Goal: Task Accomplishment & Management: Use online tool/utility

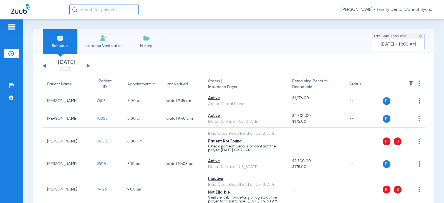
click at [87, 64] on button at bounding box center [88, 66] width 3 height 4
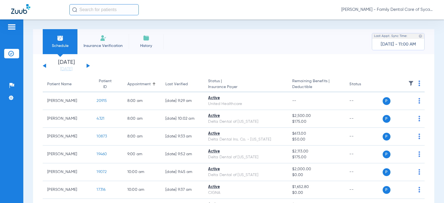
click at [88, 65] on button at bounding box center [88, 66] width 3 height 4
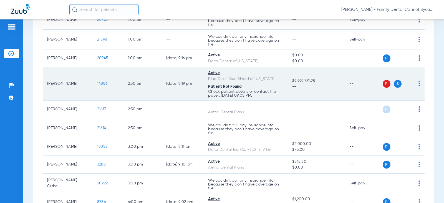
scroll to position [388, 0]
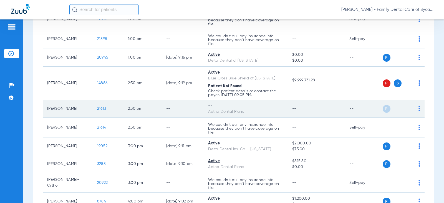
click at [418, 107] on img at bounding box center [419, 109] width 2 height 6
click at [414, 107] on div at bounding box center [222, 101] width 444 height 203
click at [97, 108] on span "21613" at bounding box center [101, 109] width 9 height 4
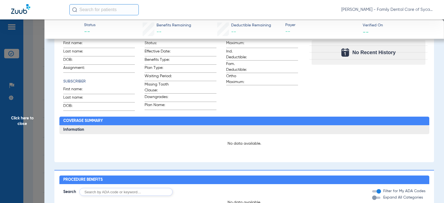
scroll to position [0, 0]
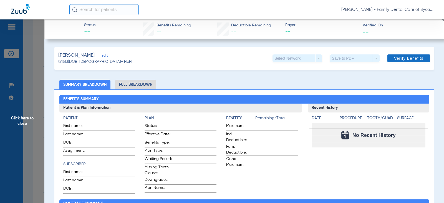
click at [394, 60] on span "Verify Benefits" at bounding box center [408, 58] width 29 height 4
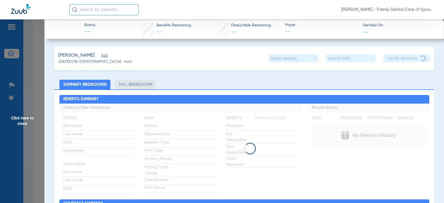
click at [26, 120] on span "Click here to close" at bounding box center [22, 120] width 44 height 203
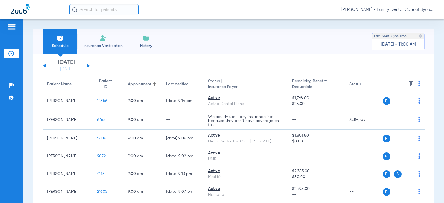
click at [103, 40] on img at bounding box center [103, 38] width 7 height 7
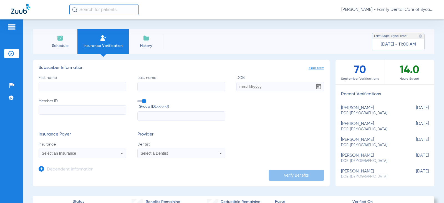
click at [71, 85] on input "First name" at bounding box center [83, 86] width 88 height 9
type input "[PERSON_NAME]"
type input "angsioco"
click at [254, 85] on input "DOB" at bounding box center [280, 86] width 88 height 9
type input "[DATE]"
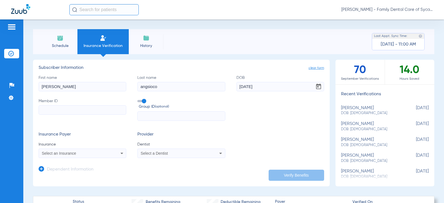
click at [78, 113] on input "Member ID" at bounding box center [83, 109] width 88 height 9
type input "125571631401"
click at [143, 102] on span at bounding box center [141, 101] width 8 height 2
click at [138, 99] on input "Group ID (optional)" at bounding box center [138, 99] width 0 height 0
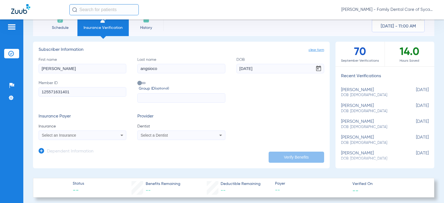
scroll to position [28, 0]
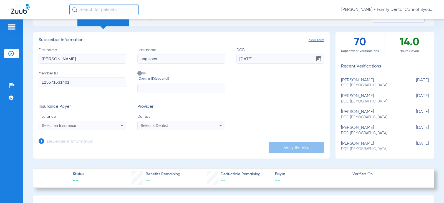
click at [139, 73] on span at bounding box center [141, 73] width 8 height 2
click at [138, 71] on input "Group ID (optional)" at bounding box center [138, 71] width 0 height 0
click at [78, 125] on div "Select an Insurance" at bounding box center [74, 125] width 65 height 4
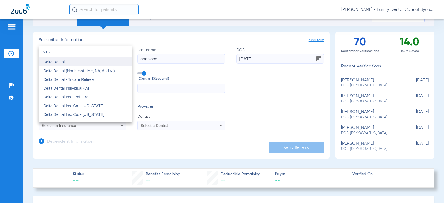
type input "delt"
click at [63, 62] on span "Delta Dental" at bounding box center [53, 62] width 21 height 4
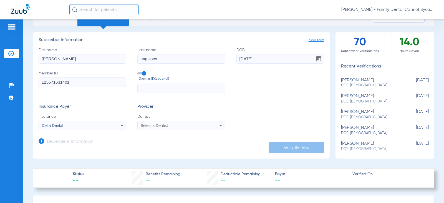
click at [144, 73] on span at bounding box center [141, 73] width 8 height 2
click at [138, 71] on input "Group ID (optional)" at bounding box center [138, 71] width 0 height 0
click at [253, 95] on form "First name [PERSON_NAME] Last name [PERSON_NAME] DOB [DEMOGRAPHIC_DATA] Member …" at bounding box center [182, 88] width 286 height 83
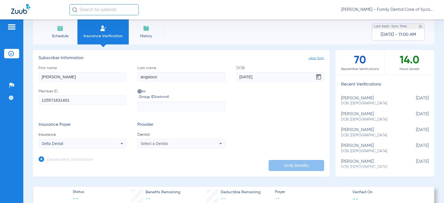
scroll to position [0, 0]
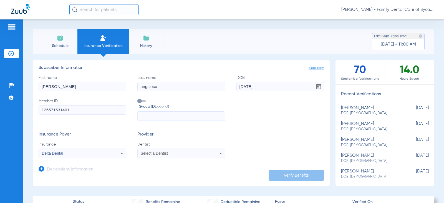
click at [171, 151] on div "Select a Dentist" at bounding box center [173, 153] width 65 height 4
type input "tej"
click at [178, 147] on span "[PERSON_NAME] 1457918716" at bounding box center [168, 146] width 54 height 4
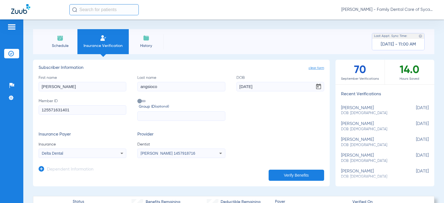
click at [288, 174] on button "Verify Benefits" at bounding box center [296, 175] width 55 height 11
type input "0"
select select "page-width"
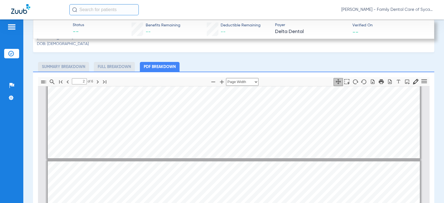
type input "1"
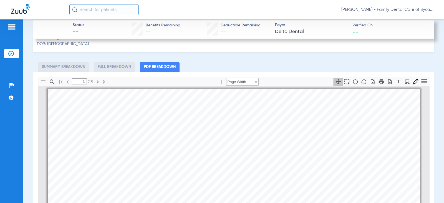
click at [54, 68] on li "Summary Breakdown" at bounding box center [63, 67] width 51 height 10
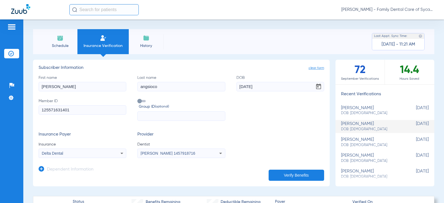
click at [363, 127] on span "DOB: [DEMOGRAPHIC_DATA]" at bounding box center [371, 129] width 60 height 5
click at [361, 110] on div "[PERSON_NAME] DOB: [DEMOGRAPHIC_DATA]" at bounding box center [371, 110] width 60 height 10
type input "[PERSON_NAME]"
type input "Angsioco"
type input "W295192114"
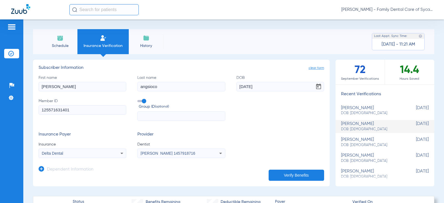
type input "046963002000011"
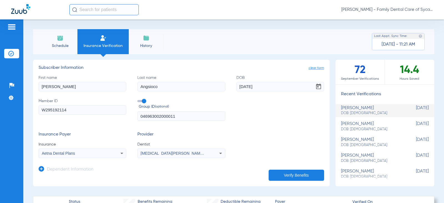
click at [357, 125] on div "[PERSON_NAME] DOB: [DEMOGRAPHIC_DATA]" at bounding box center [371, 126] width 60 height 10
type input "[PERSON_NAME]"
type input "angsioco"
type input "125571631401"
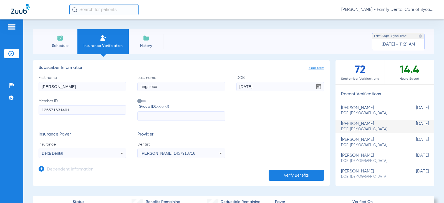
select select "page-width"
type input "1"
